Goal: Task Accomplishment & Management: Complete application form

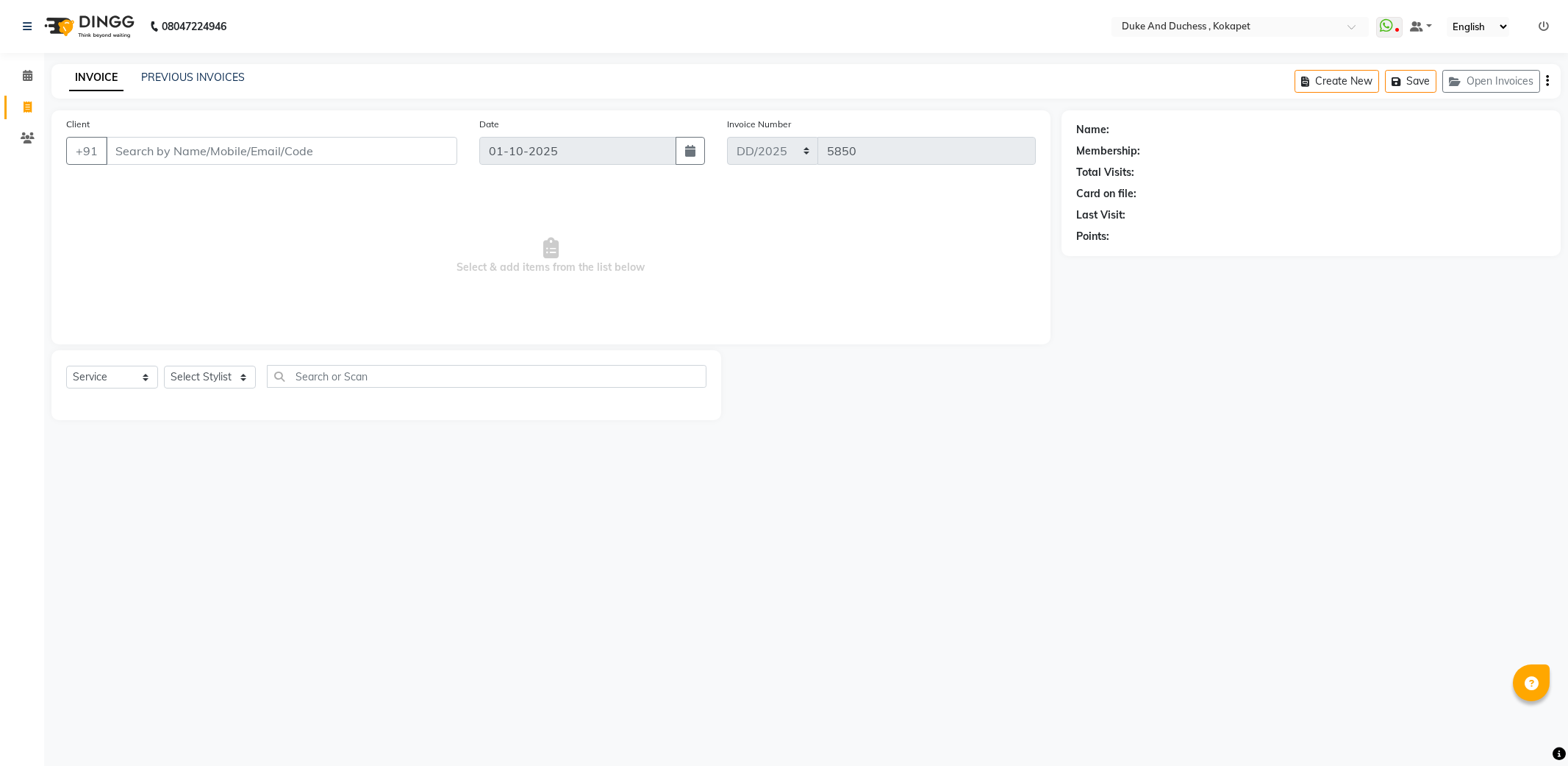
select select "service"
click at [262, 151] on input "Client" at bounding box center [282, 150] width 351 height 28
click at [253, 150] on input "Client" at bounding box center [282, 150] width 351 height 28
click at [259, 147] on input "Client" at bounding box center [282, 150] width 351 height 28
click at [84, 119] on label "Client" at bounding box center [78, 125] width 23 height 13
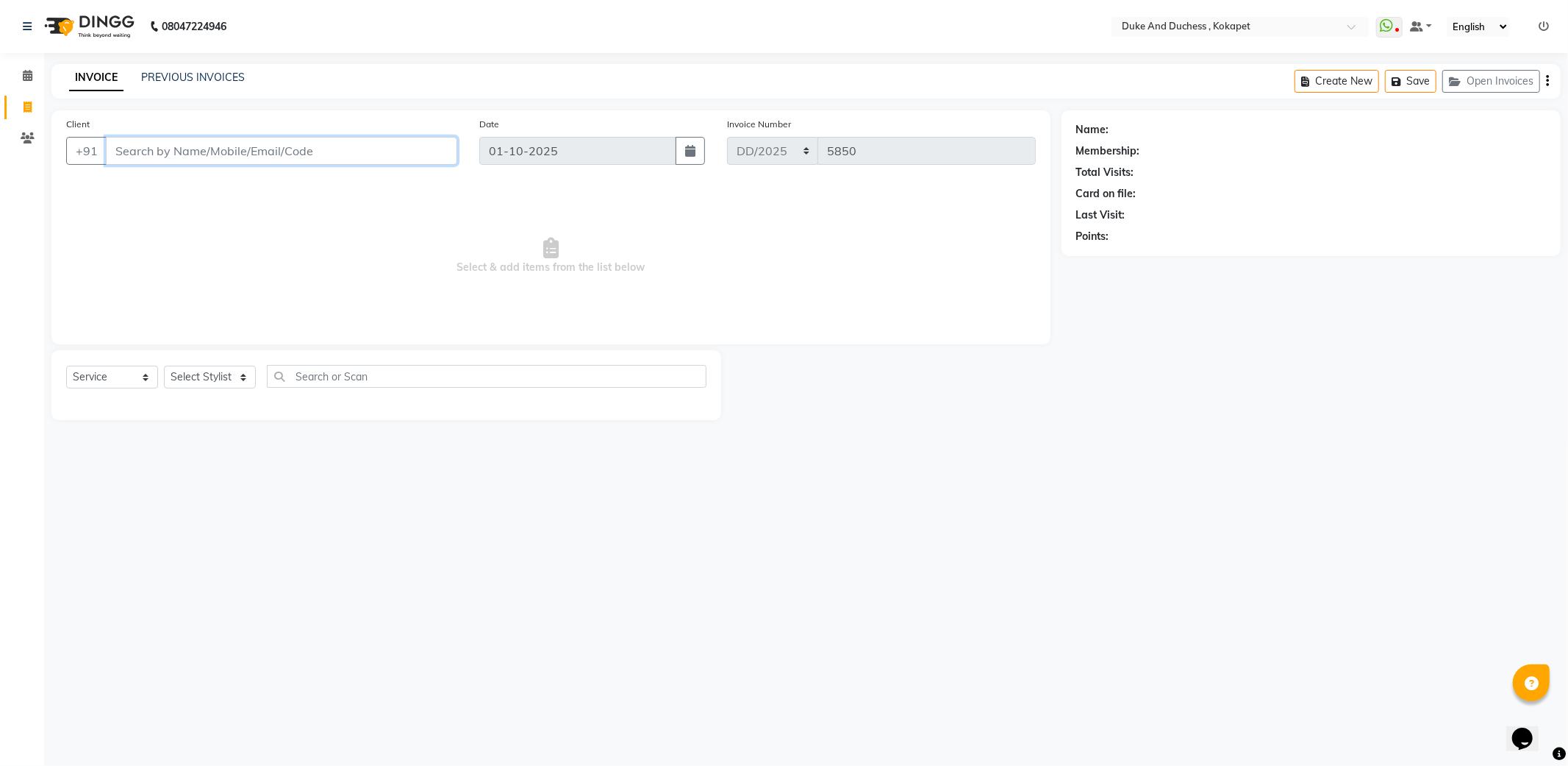
click at [106, 136] on input "Client" at bounding box center [282, 150] width 351 height 28
click at [184, 156] on input "Client" at bounding box center [282, 150] width 351 height 28
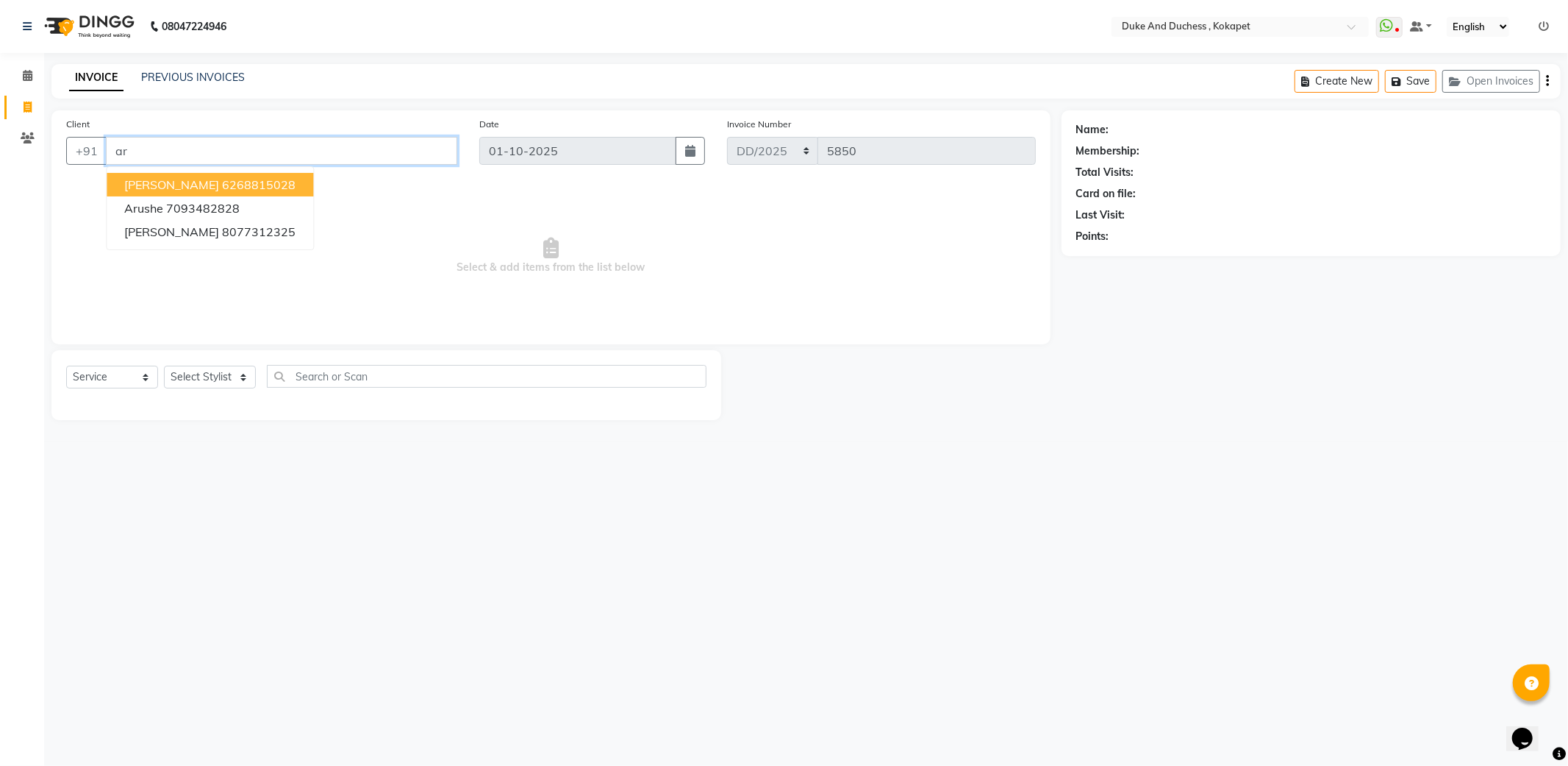
type input "a"
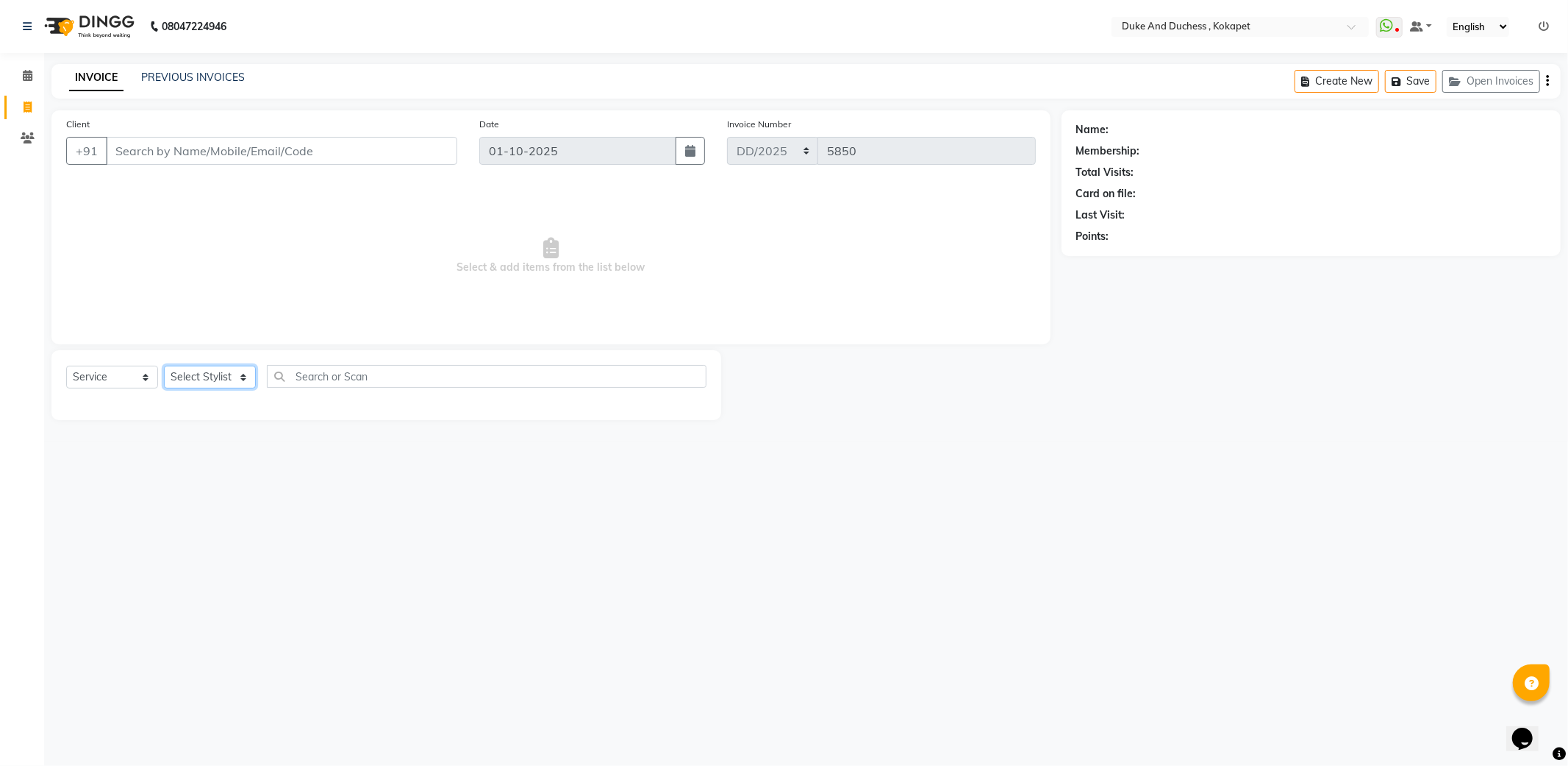
click at [221, 373] on select "Select Stylist Admin [PERSON_NAME] [PERSON_NAME] & Duchess [PERSON_NAME] [PERSO…" at bounding box center [210, 377] width 92 height 23
select select "61142"
click at [164, 366] on select "Select Stylist Admin [PERSON_NAME] [PERSON_NAME] & Duchess [PERSON_NAME] [PERSO…" at bounding box center [210, 377] width 92 height 23
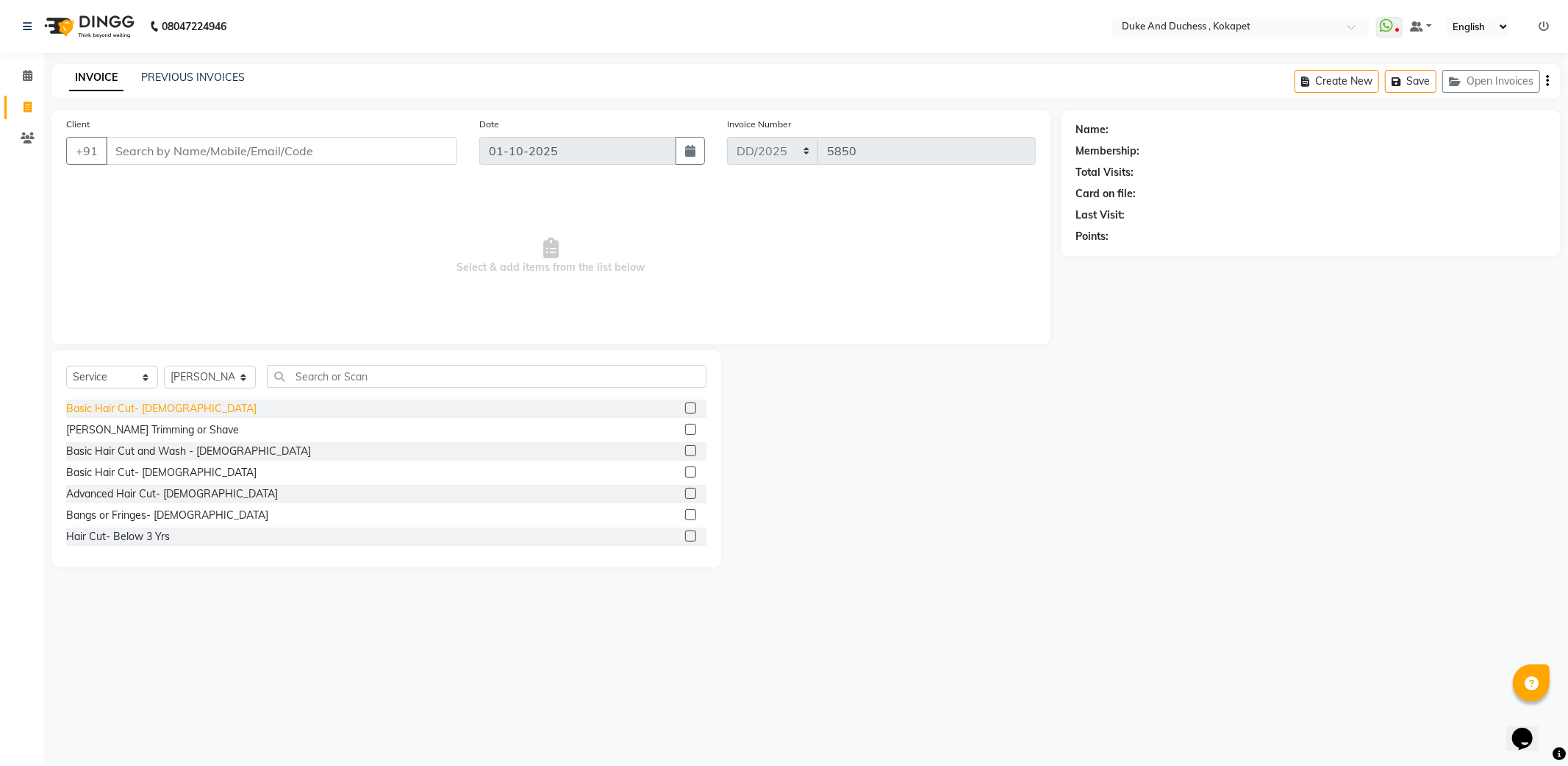
click at [100, 405] on div "Basic Hair Cut- [DEMOGRAPHIC_DATA]" at bounding box center [161, 409] width 191 height 15
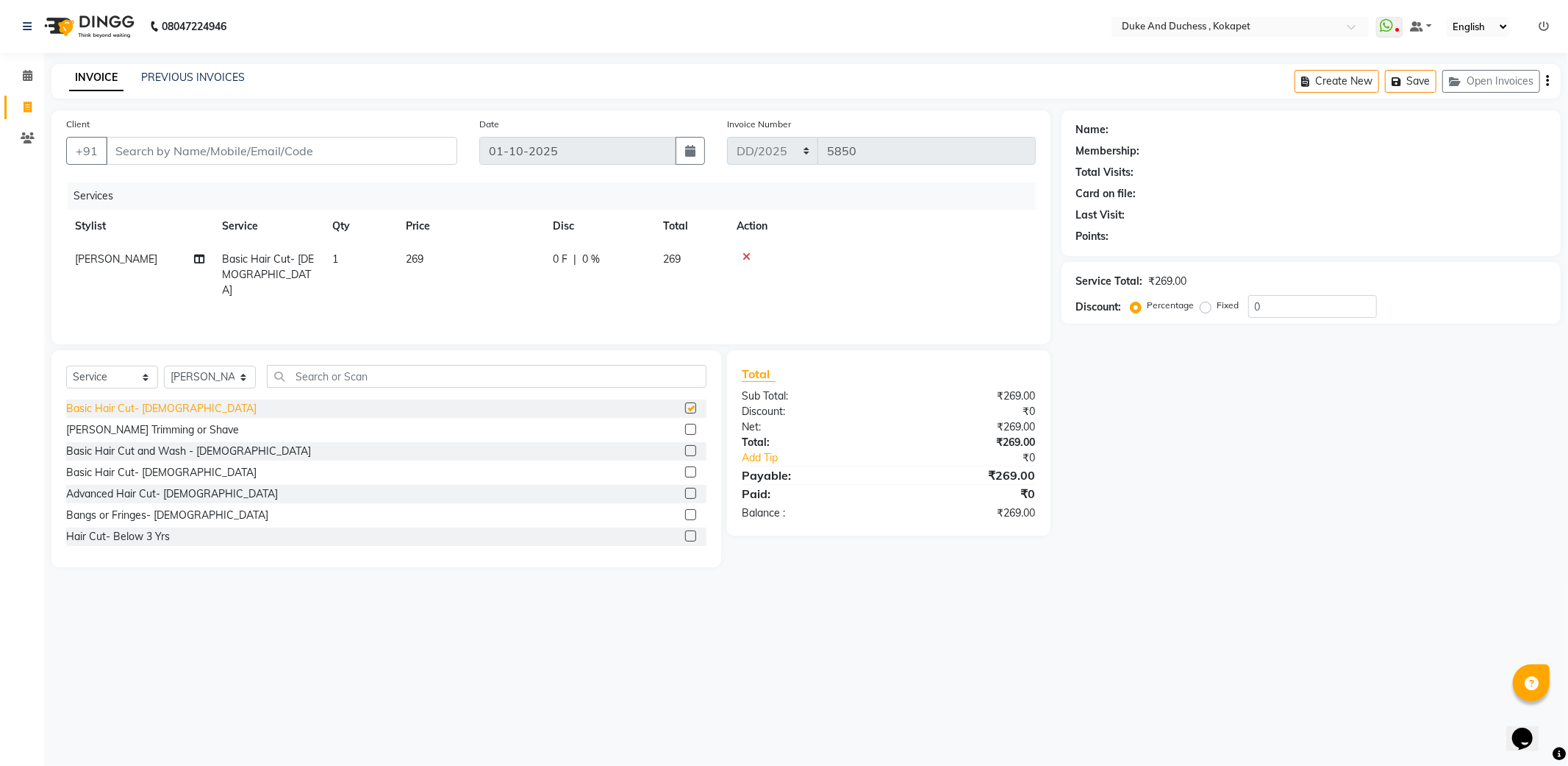
checkbox input "false"
